Goal: Register for event/course

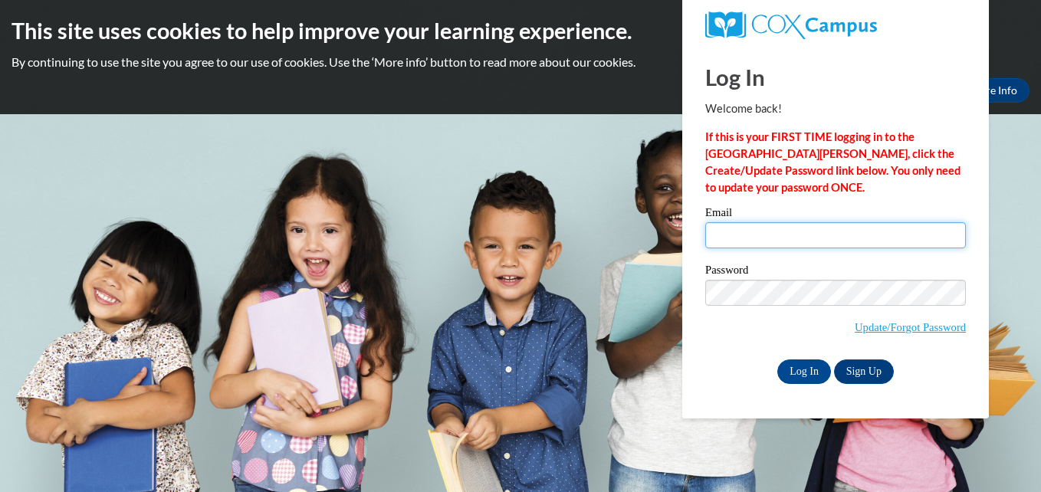
click at [749, 231] on input "Email" at bounding box center [835, 235] width 261 height 26
type input "denzill4245@yahoo.com"
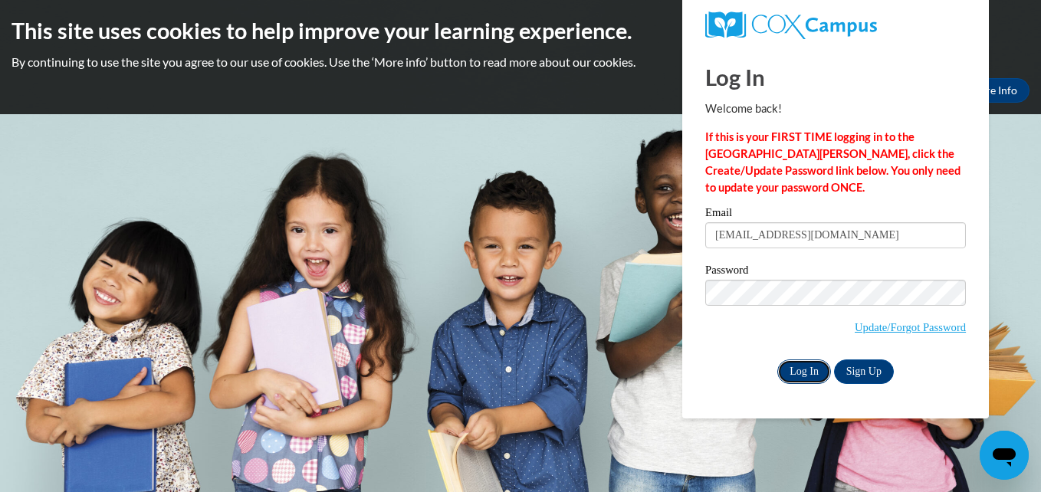
click at [802, 379] on input "Log In" at bounding box center [804, 371] width 54 height 25
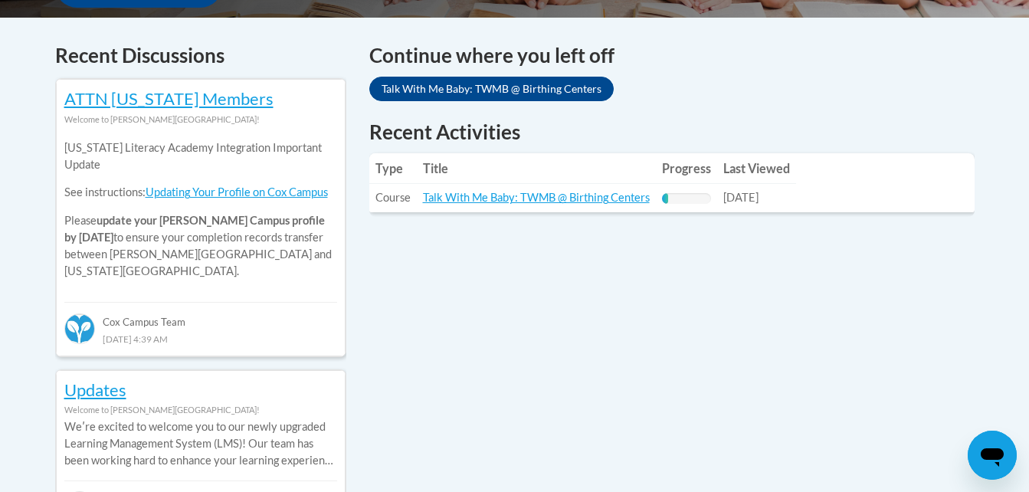
scroll to position [644, 0]
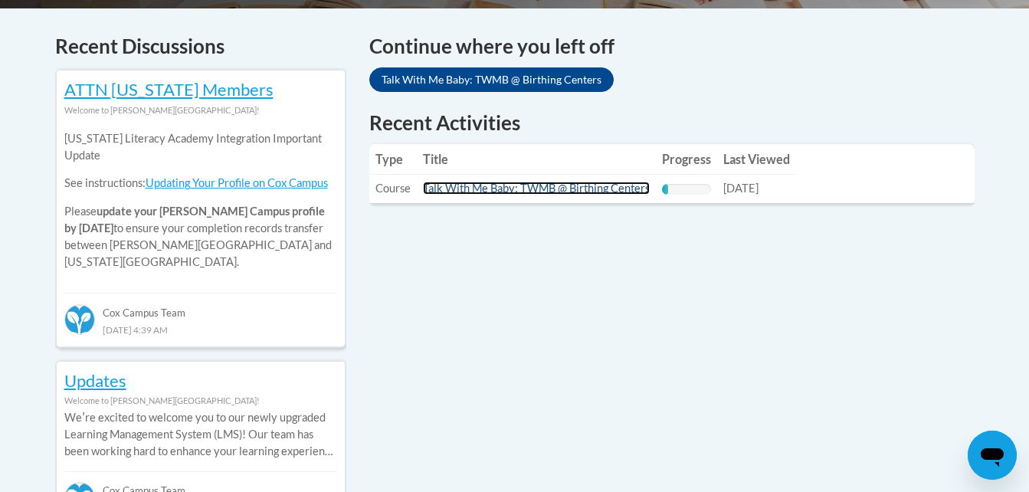
click at [549, 183] on link "Talk With Me Baby: TWMB @ Birthing Centers" at bounding box center [536, 188] width 227 height 13
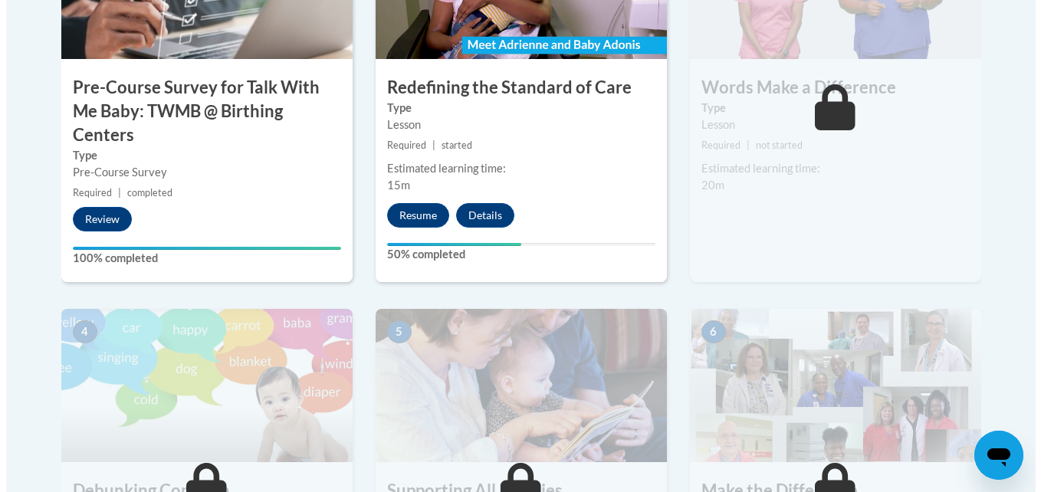
scroll to position [644, 0]
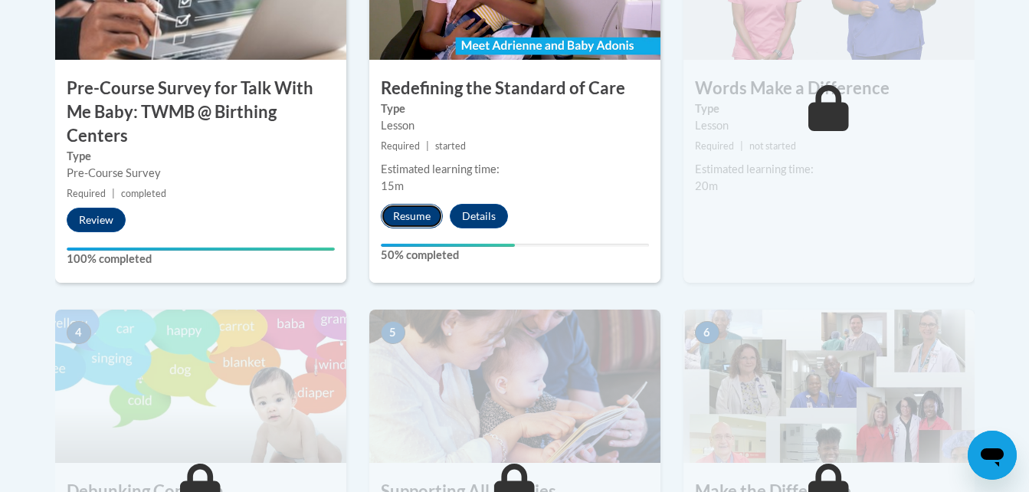
click at [405, 218] on button "Resume" at bounding box center [412, 216] width 62 height 25
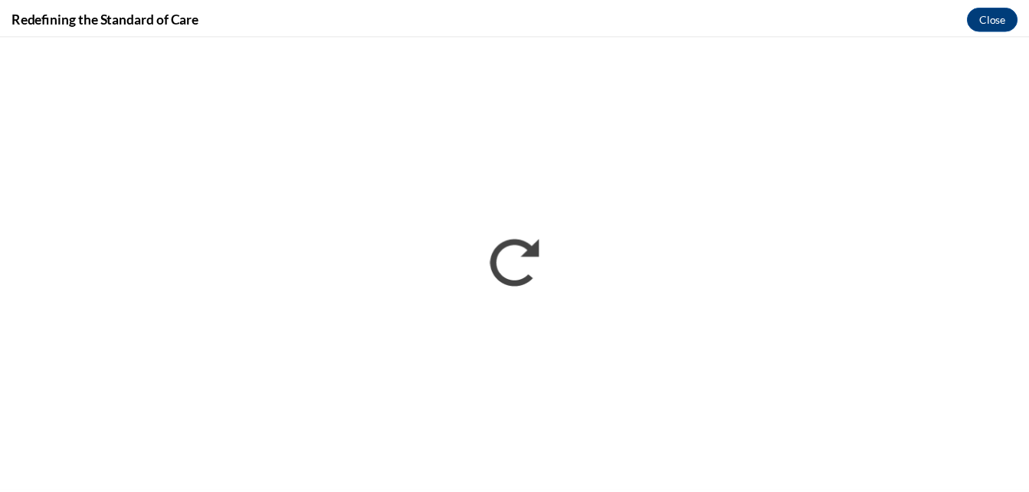
scroll to position [0, 0]
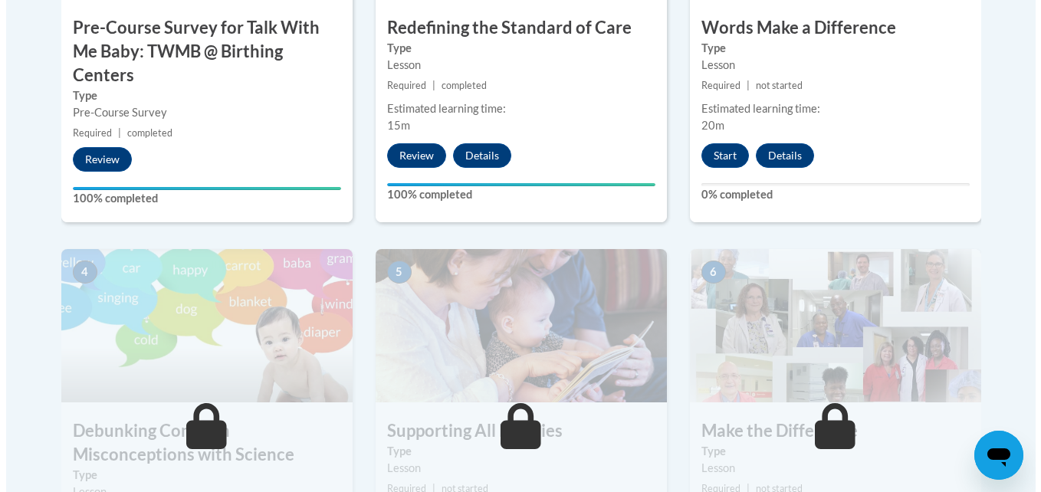
scroll to position [705, 0]
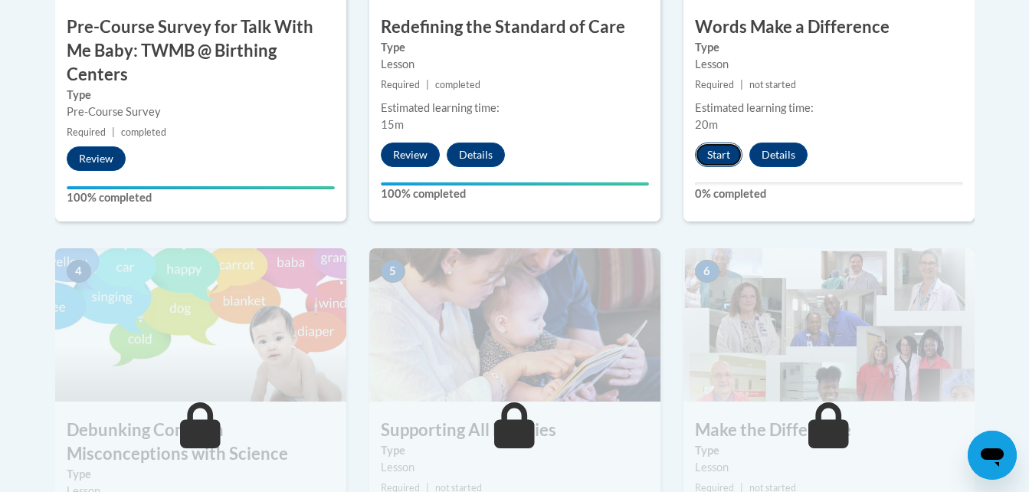
click at [707, 144] on button "Start" at bounding box center [719, 155] width 48 height 25
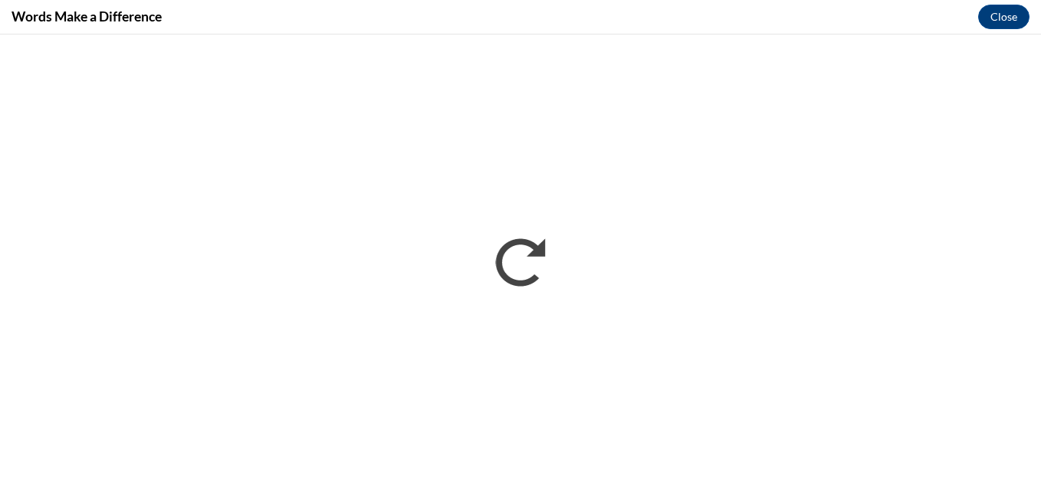
scroll to position [0, 0]
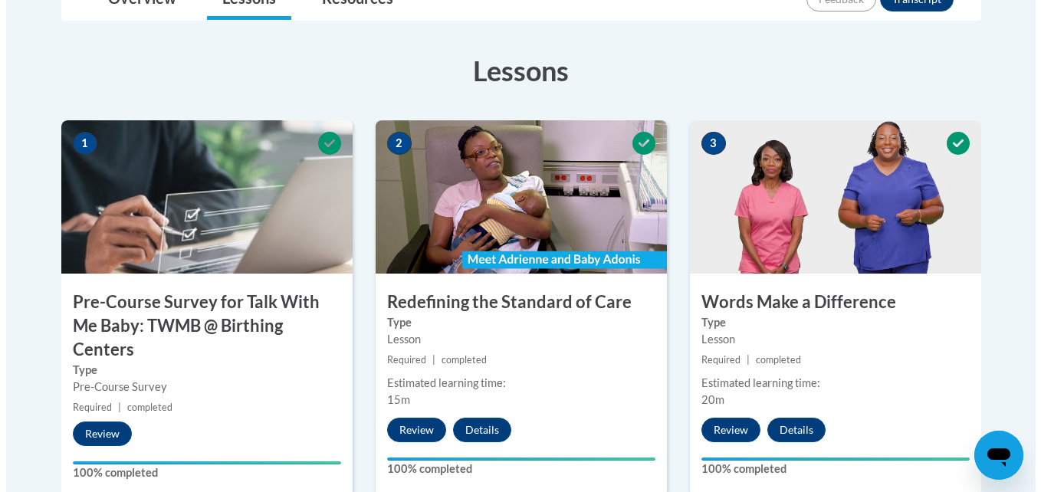
scroll to position [860, 0]
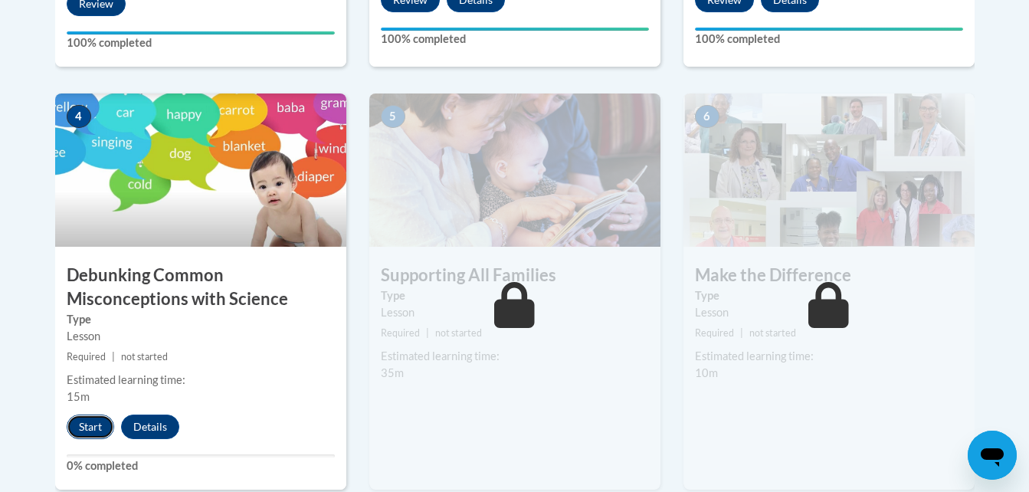
click at [83, 436] on button "Start" at bounding box center [91, 427] width 48 height 25
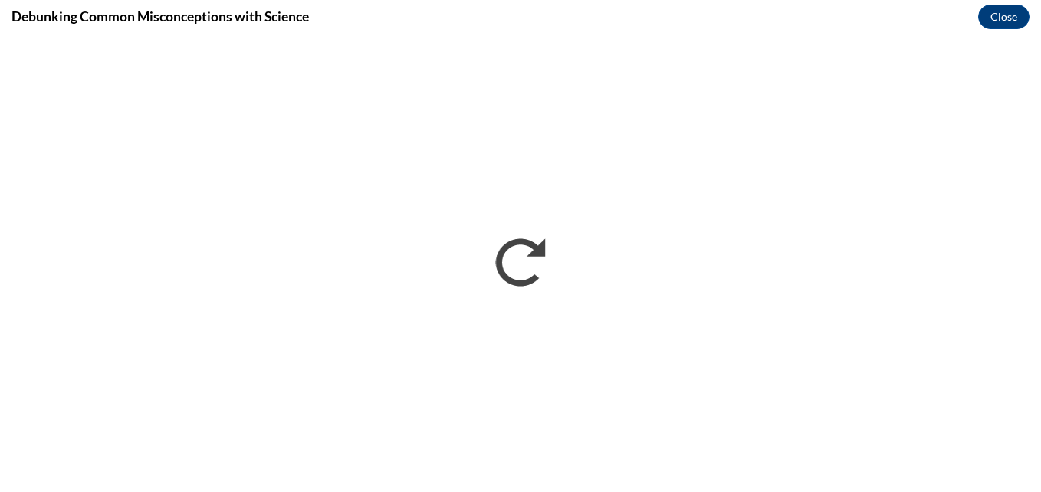
scroll to position [0, 0]
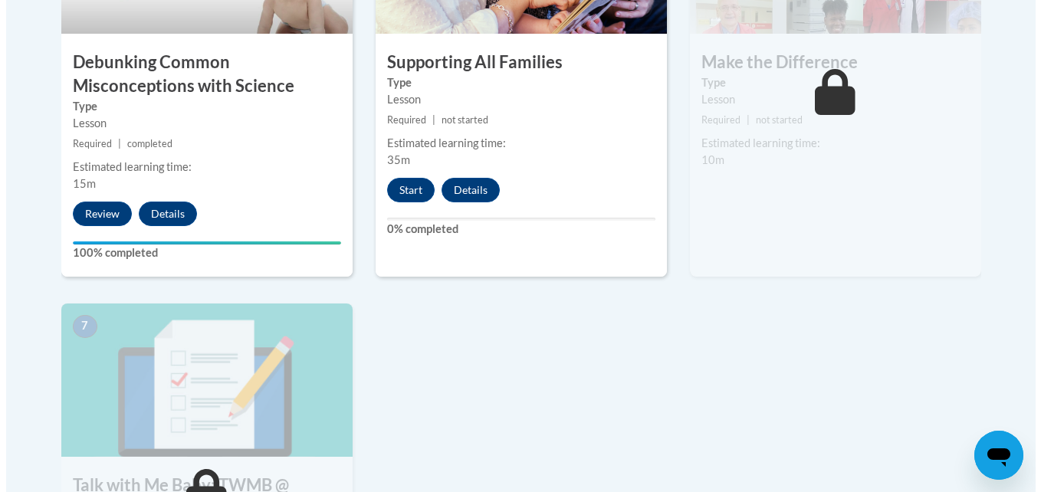
scroll to position [1104, 0]
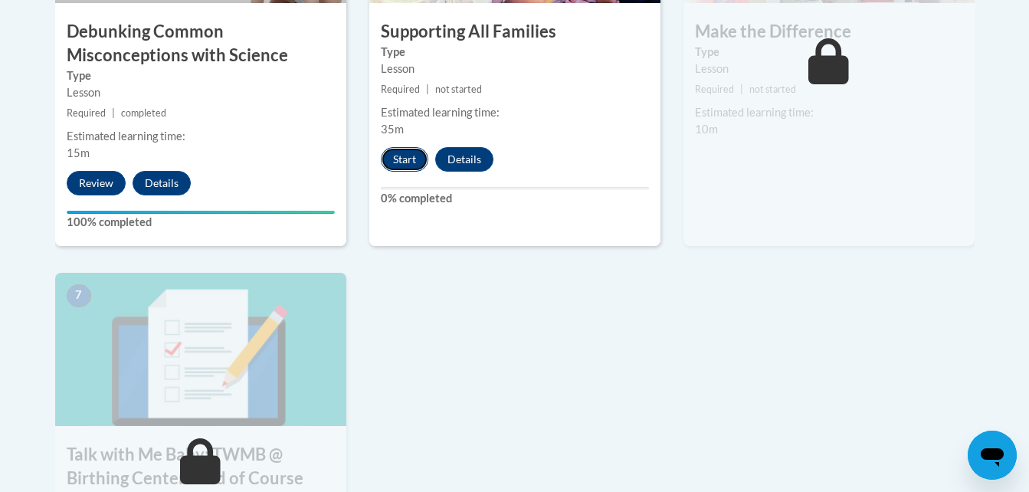
click at [392, 162] on button "Start" at bounding box center [405, 159] width 48 height 25
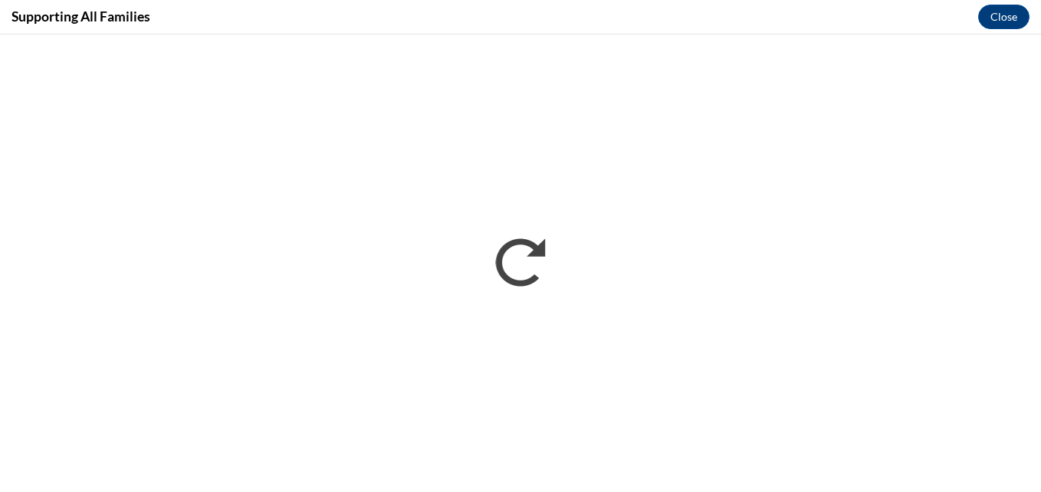
scroll to position [0, 0]
